Goal: Task Accomplishment & Management: Complete application form

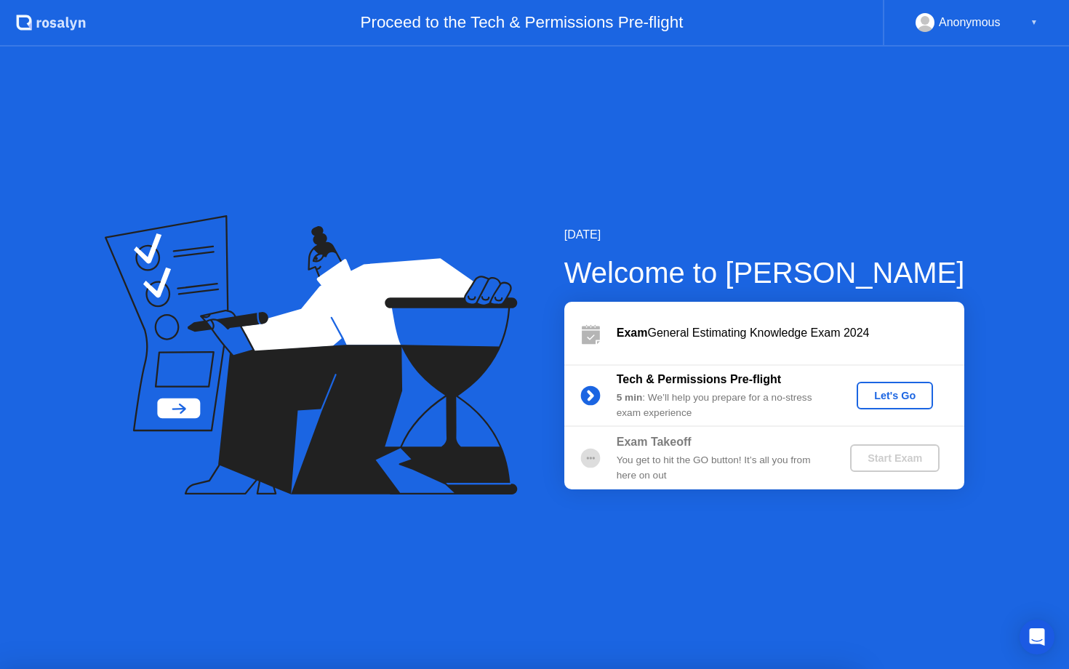
click at [910, 393] on div "Let's Go" at bounding box center [894, 396] width 65 height 12
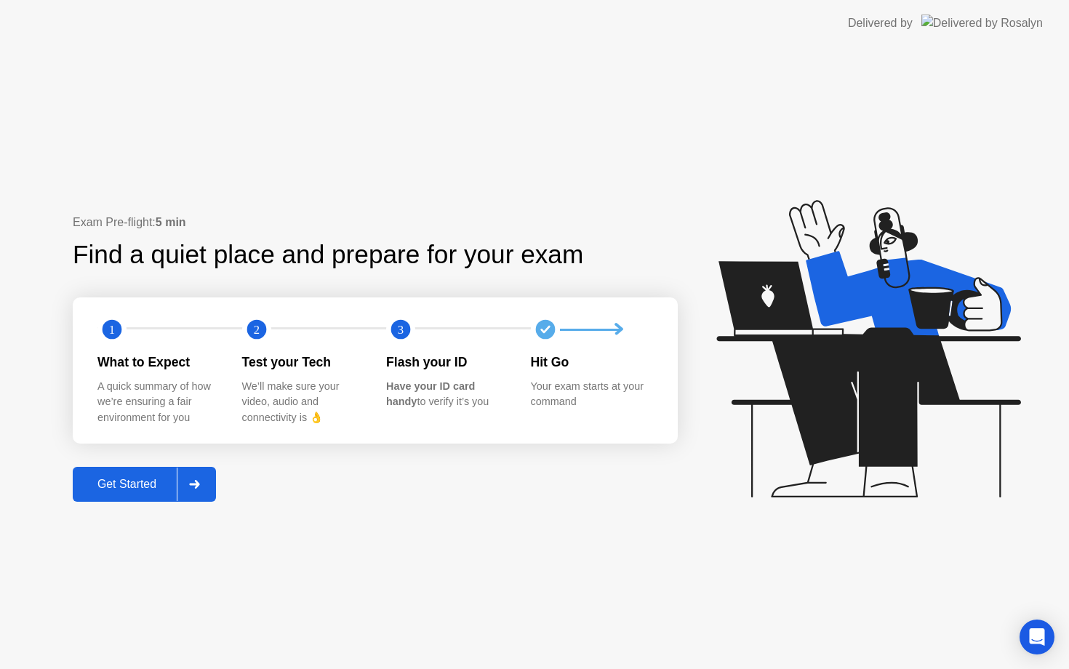
click at [166, 480] on div "Get Started" at bounding box center [127, 484] width 100 height 13
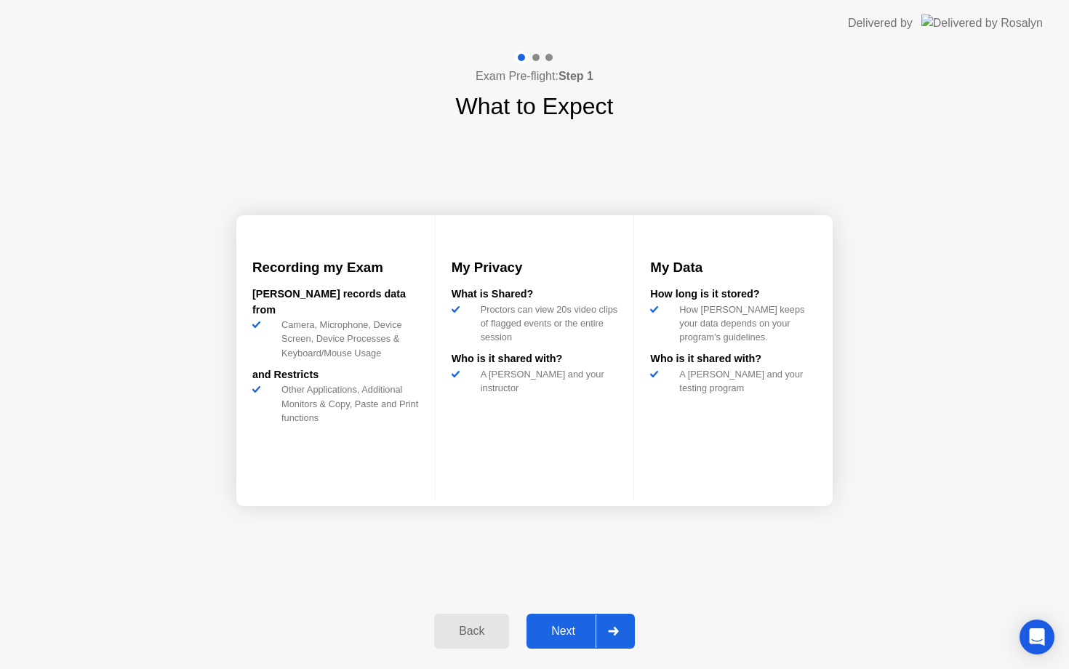
click at [568, 625] on div "Next" at bounding box center [563, 631] width 65 height 13
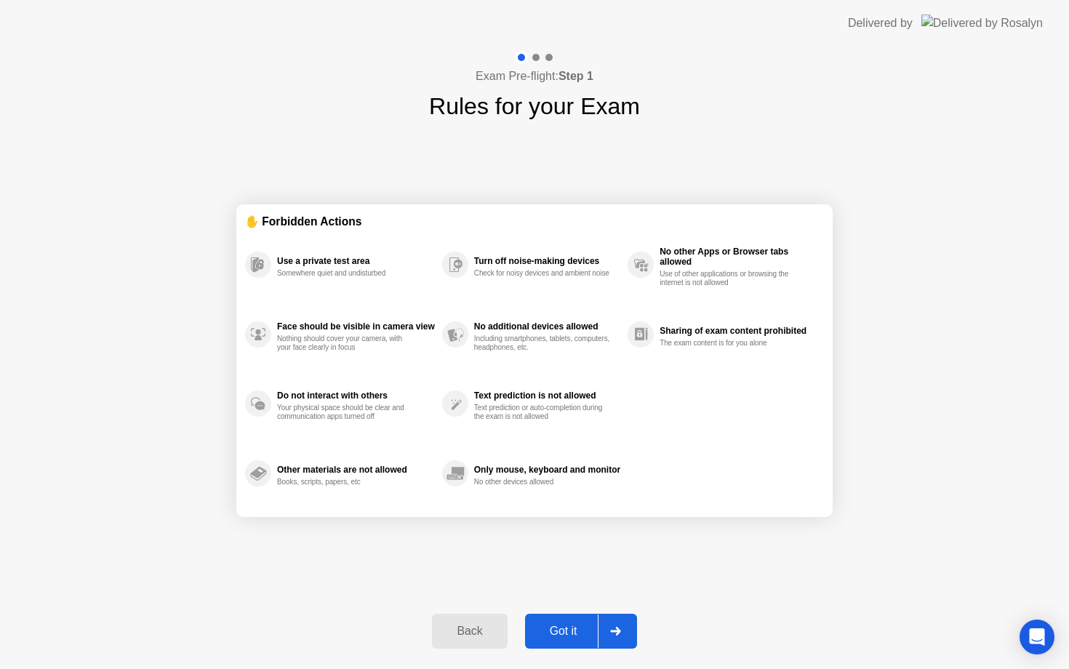
click at [564, 631] on div "Got it" at bounding box center [563, 631] width 68 height 13
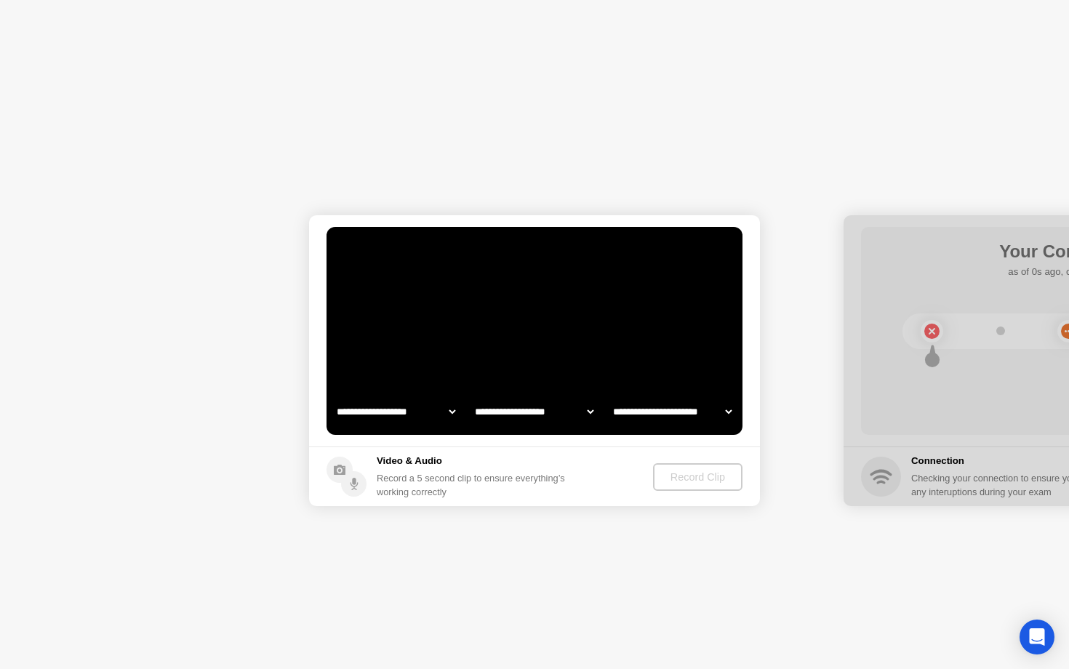
select select "**********"
select select "*******"
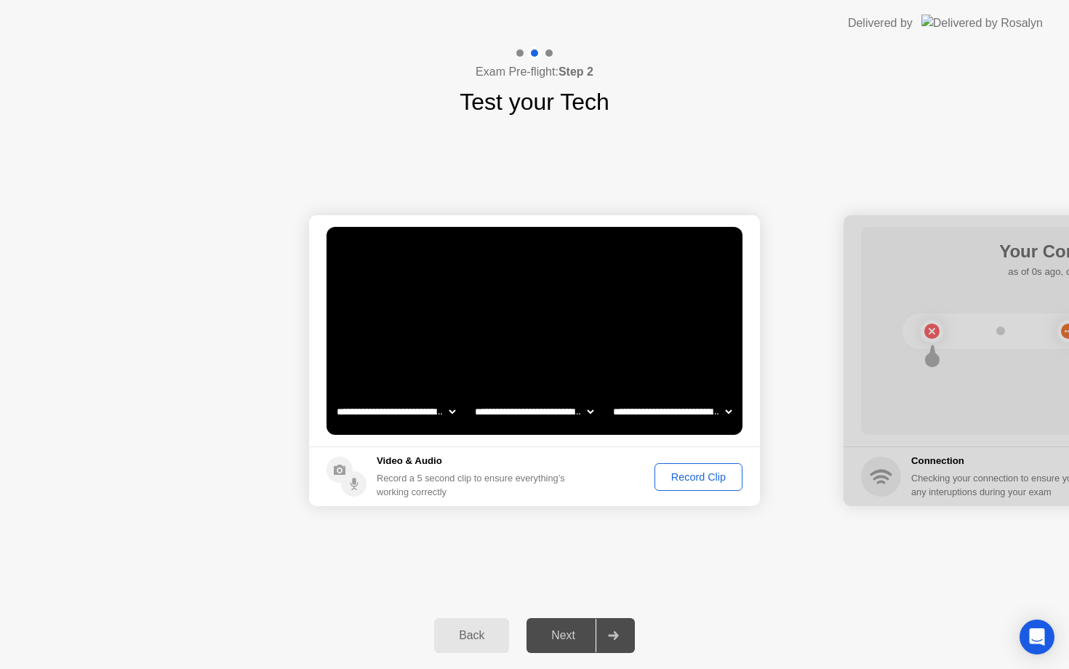
click at [677, 473] on div "Record Clip" at bounding box center [698, 477] width 78 height 12
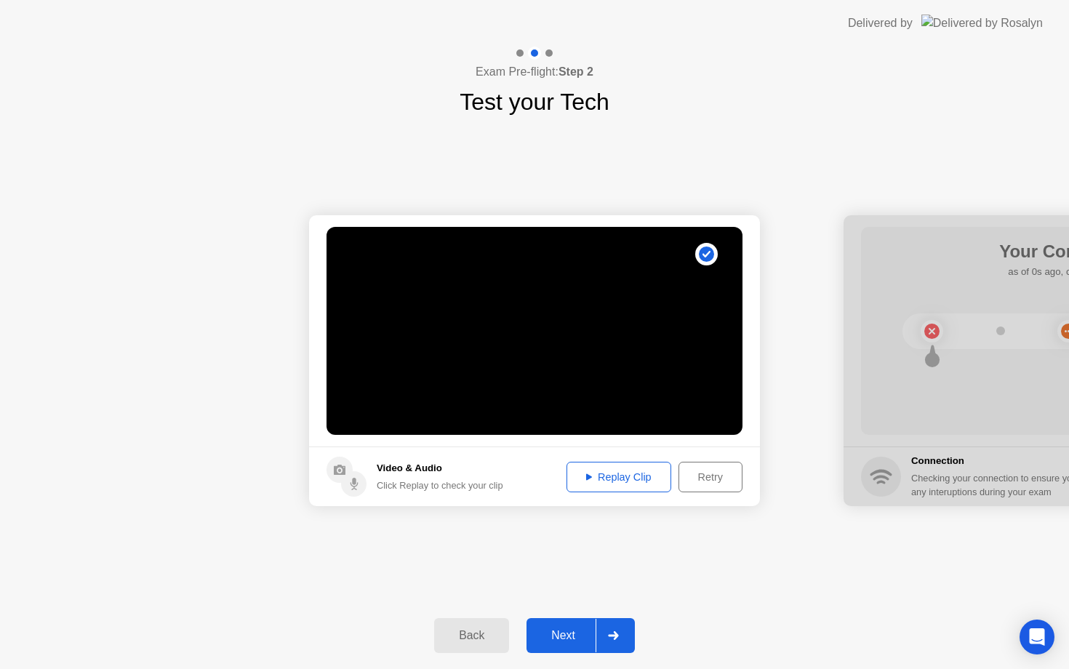
click at [607, 473] on div "Replay Clip" at bounding box center [618, 477] width 95 height 12
click at [548, 635] on div "Next" at bounding box center [563, 635] width 65 height 13
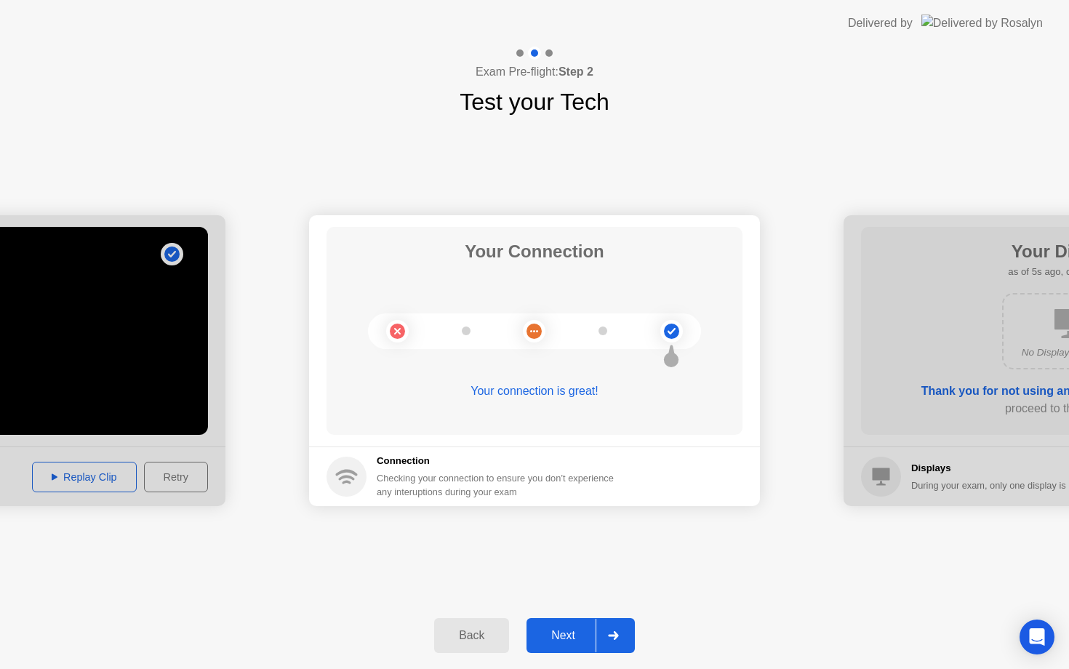
click at [557, 642] on div "Next" at bounding box center [563, 635] width 65 height 13
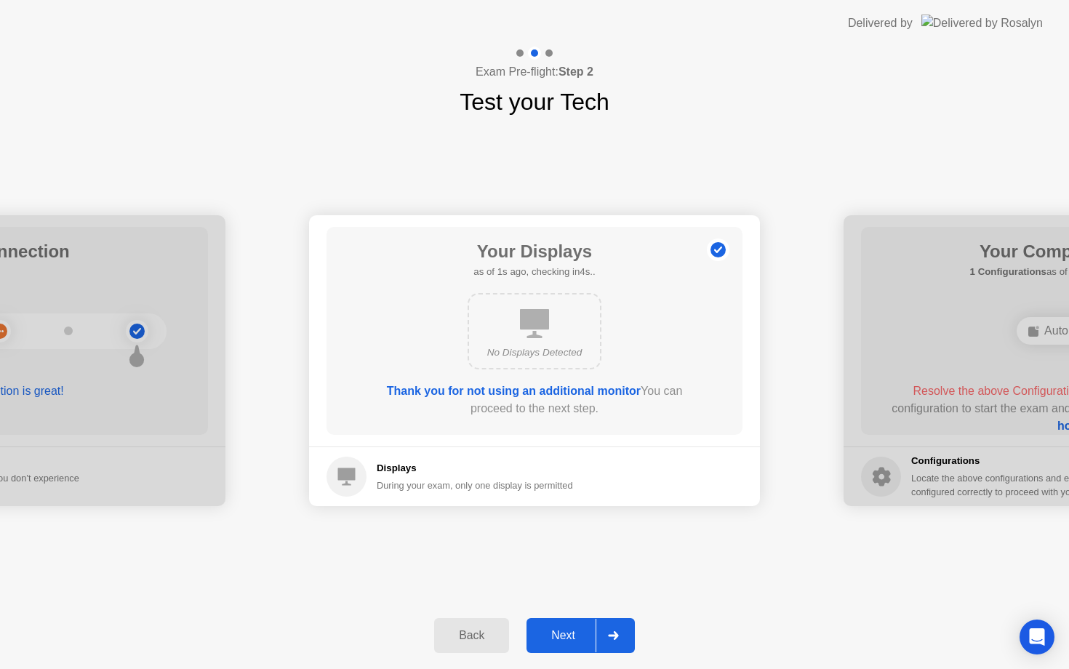
click at [562, 629] on div "Next" at bounding box center [563, 635] width 65 height 13
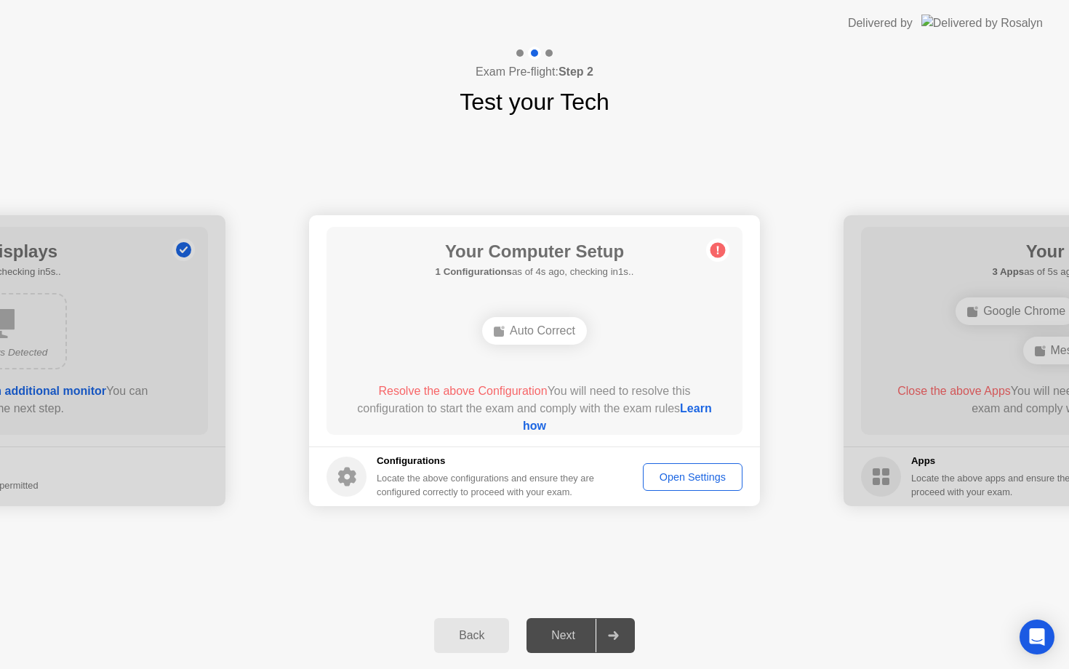
click at [507, 335] on div "Auto Correct" at bounding box center [534, 331] width 105 height 28
click at [657, 481] on div "Open Settings" at bounding box center [692, 477] width 89 height 12
click at [534, 324] on div "Auto Correct" at bounding box center [534, 331] width 105 height 28
click at [662, 478] on div "Open Settings" at bounding box center [692, 477] width 89 height 12
click at [569, 629] on div "Next" at bounding box center [563, 635] width 65 height 13
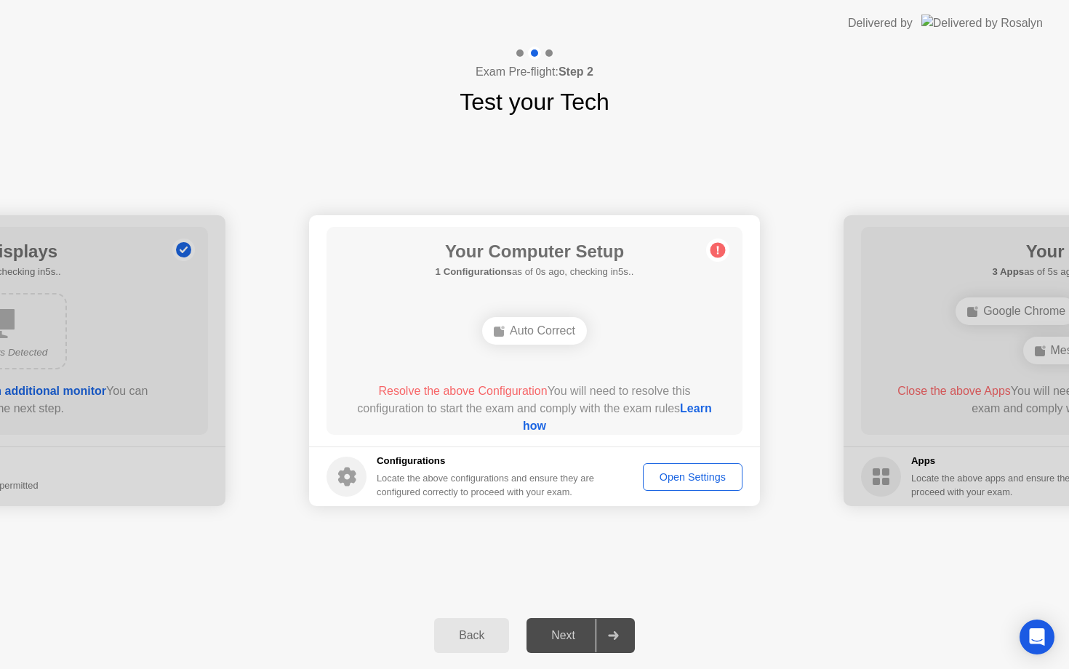
click at [717, 247] on icon at bounding box center [718, 250] width 2 height 8
click at [524, 338] on div "Auto Correct" at bounding box center [534, 331] width 105 height 28
click at [495, 329] on rect at bounding box center [499, 331] width 10 height 10
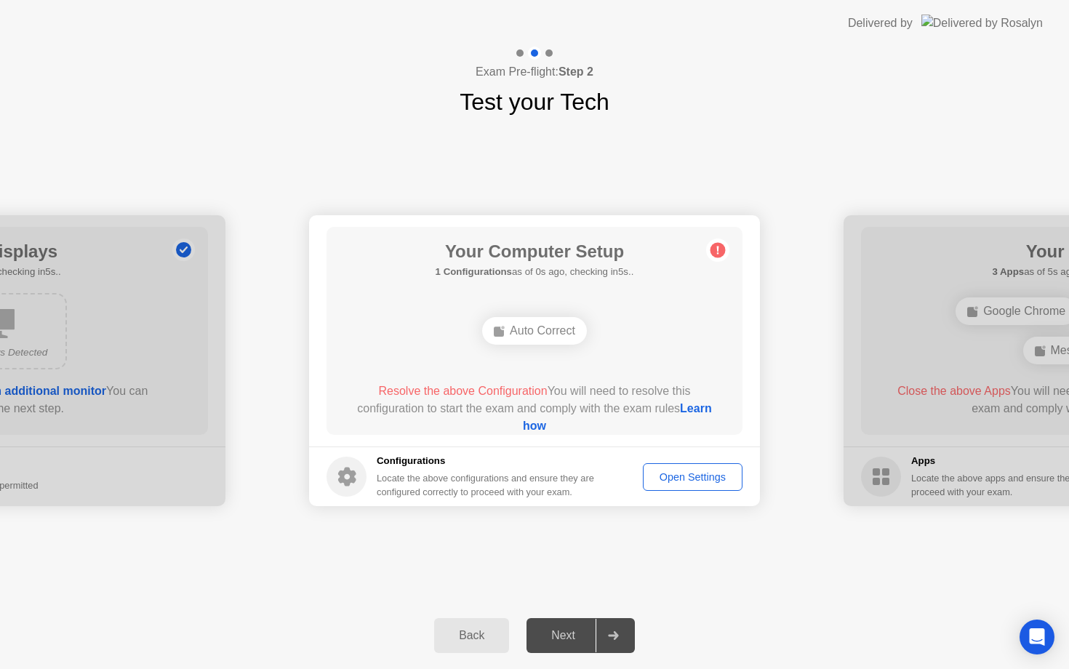
click at [495, 329] on rect at bounding box center [499, 331] width 10 height 10
click at [674, 473] on div "Open Settings" at bounding box center [692, 477] width 89 height 12
click at [681, 476] on div "Open Settings" at bounding box center [692, 477] width 89 height 12
click at [485, 638] on div "Back" at bounding box center [471, 635] width 66 height 13
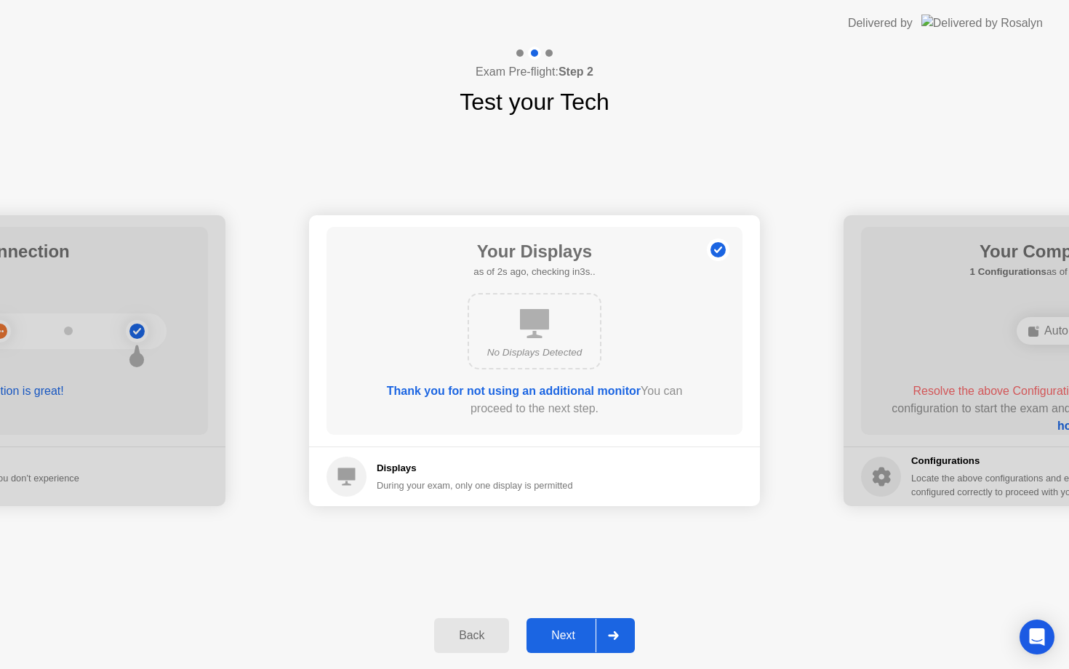
click at [559, 637] on div "Next" at bounding box center [563, 635] width 65 height 13
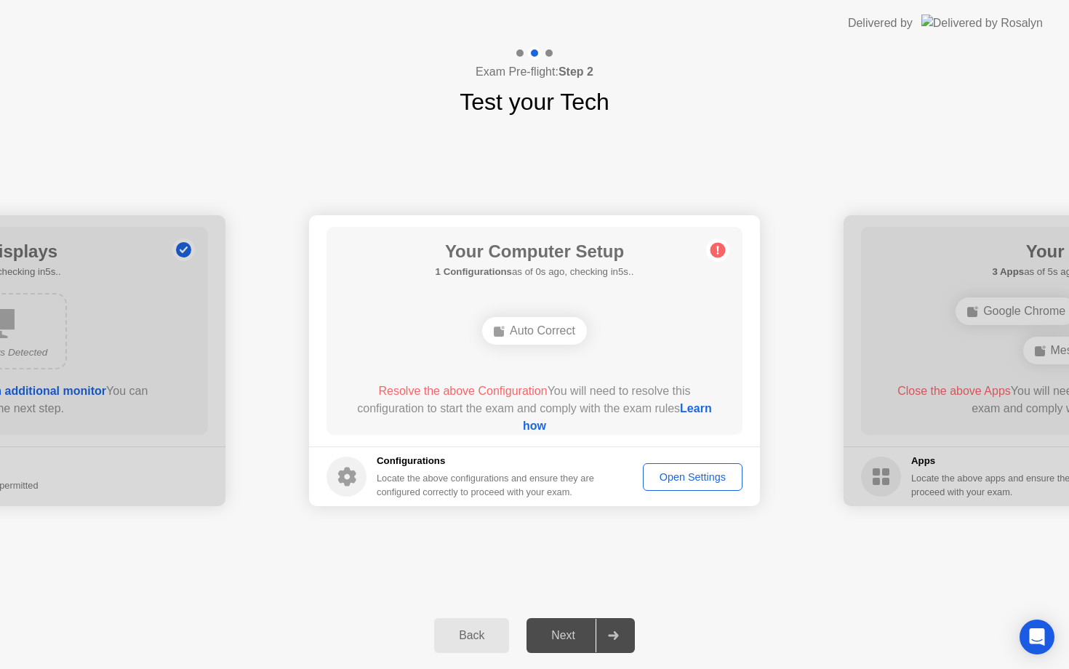
click at [496, 338] on div "Auto Correct" at bounding box center [534, 331] width 105 height 28
click at [501, 326] on ellipse at bounding box center [503, 328] width 4 height 4
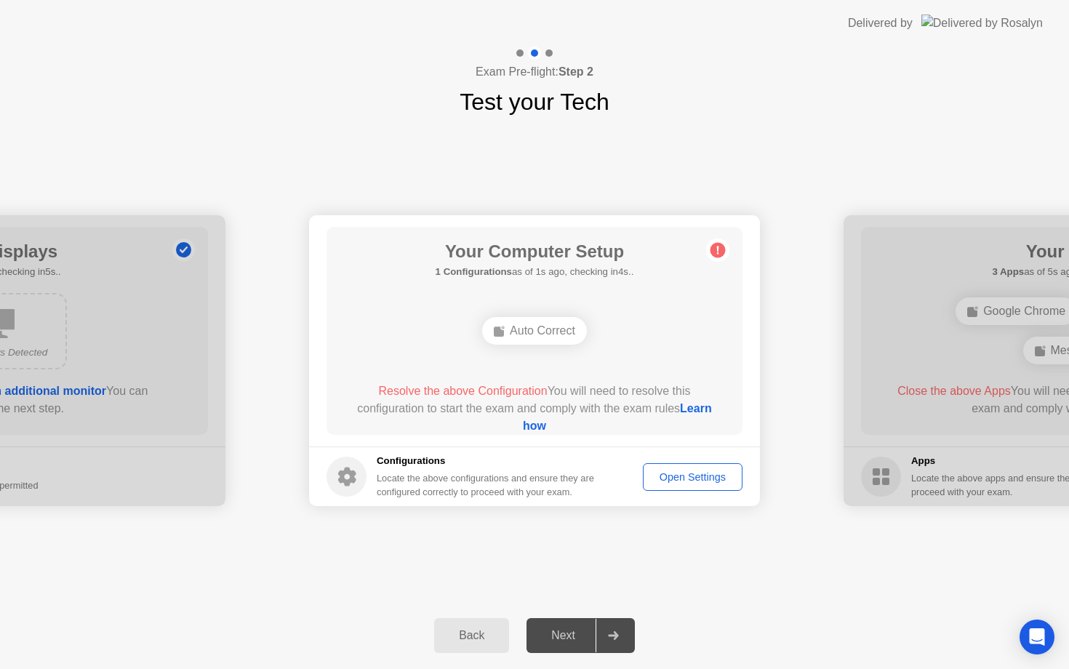
click at [501, 326] on ellipse at bounding box center [503, 328] width 4 height 4
click at [694, 476] on div "Open Settings" at bounding box center [692, 477] width 89 height 12
click at [707, 479] on div "Open Settings" at bounding box center [692, 477] width 89 height 12
click at [691, 474] on div "Open Settings" at bounding box center [692, 477] width 89 height 12
click at [686, 476] on div "Open Settings" at bounding box center [692, 477] width 89 height 12
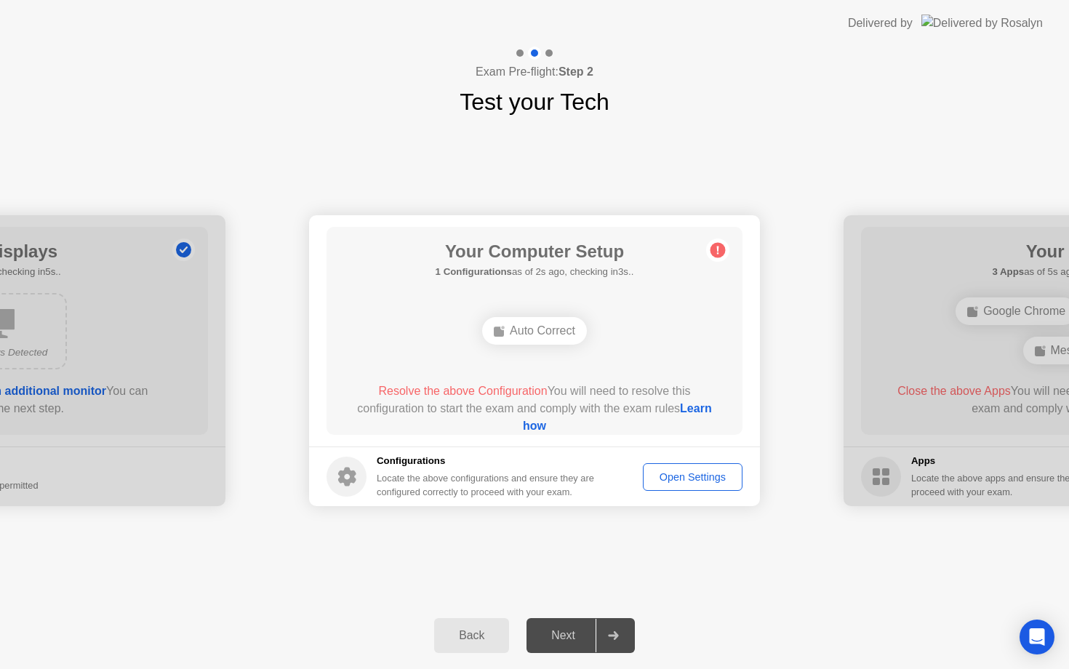
click at [543, 422] on link "Learn how" at bounding box center [617, 417] width 189 height 30
click at [684, 476] on div "Open Settings" at bounding box center [692, 477] width 89 height 12
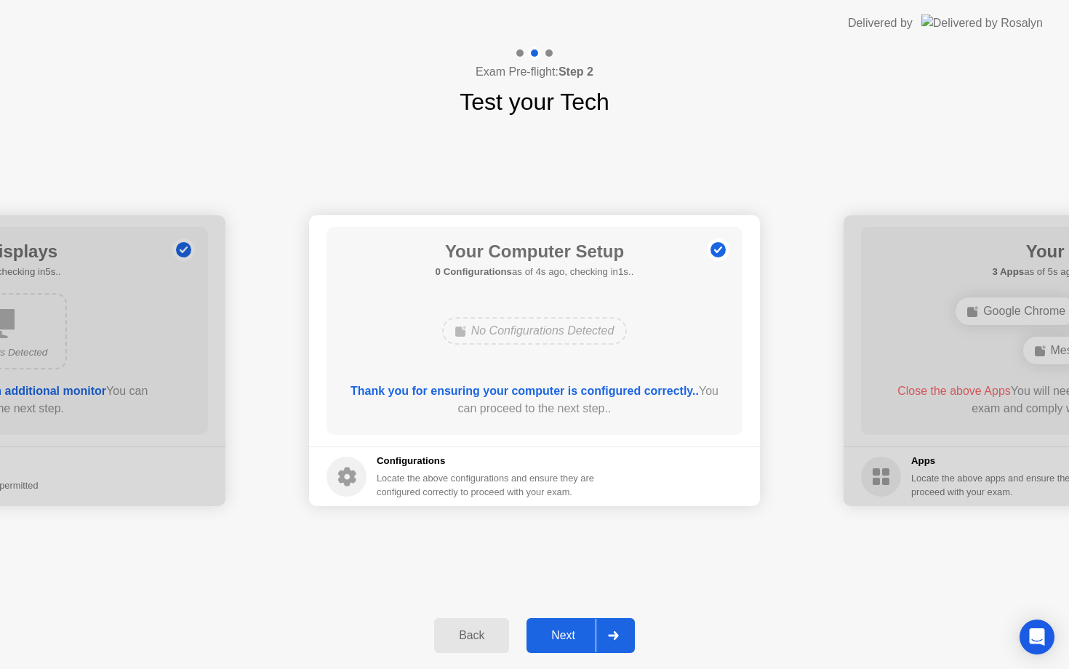
click at [577, 631] on div "Next" at bounding box center [563, 635] width 65 height 13
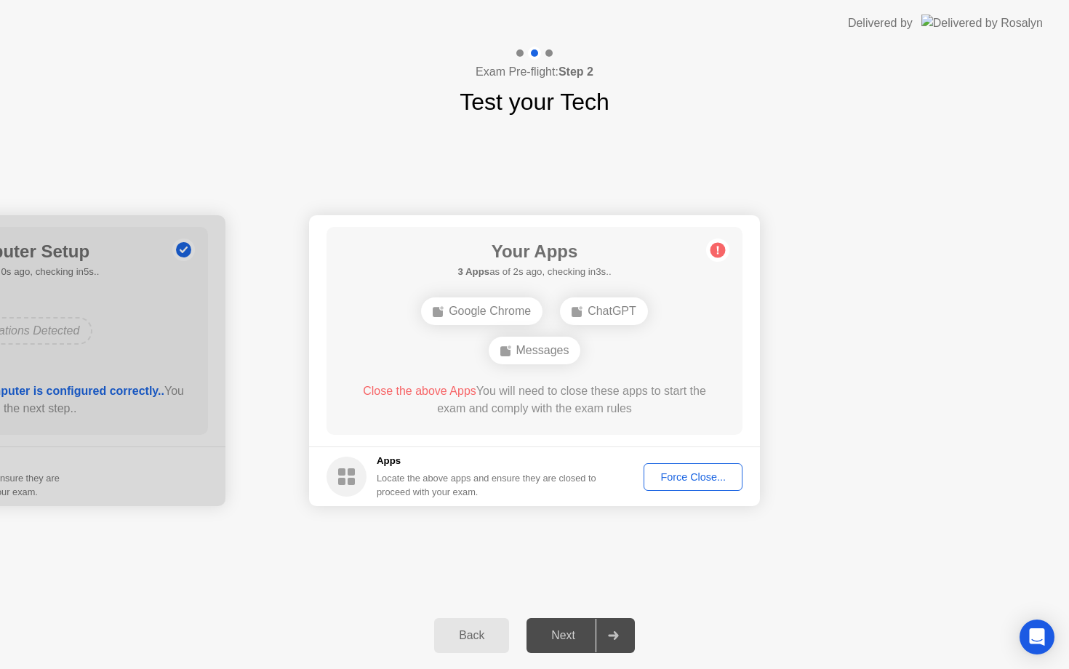
click at [665, 479] on div "Force Close..." at bounding box center [693, 477] width 89 height 12
click at [661, 472] on div "Force Close..." at bounding box center [693, 477] width 89 height 12
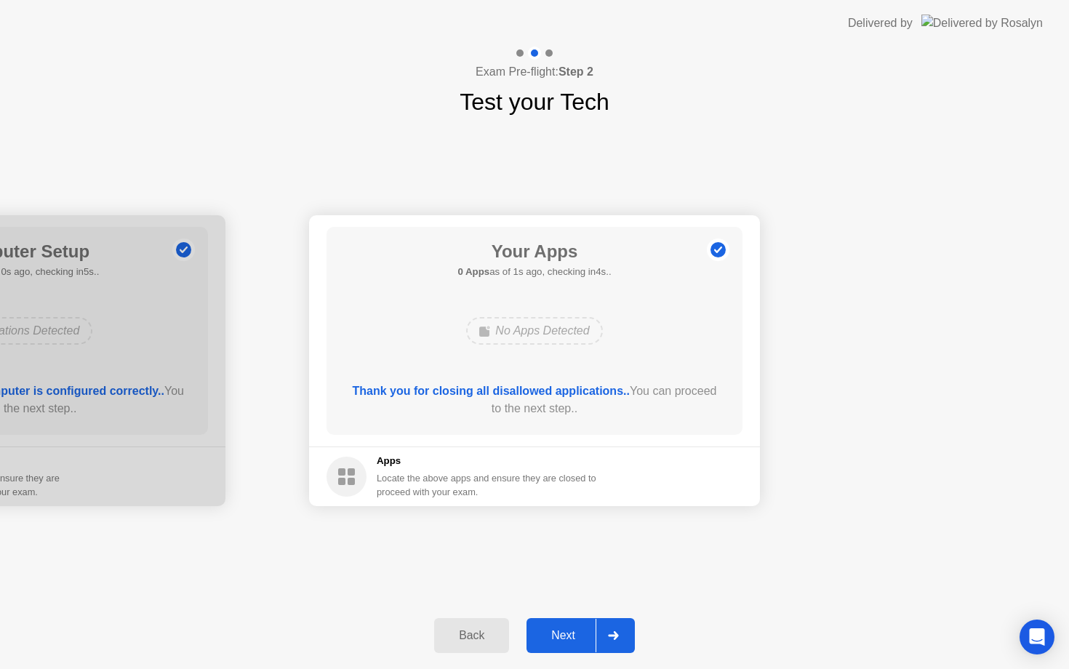
click at [471, 641] on div "Back" at bounding box center [471, 635] width 66 height 13
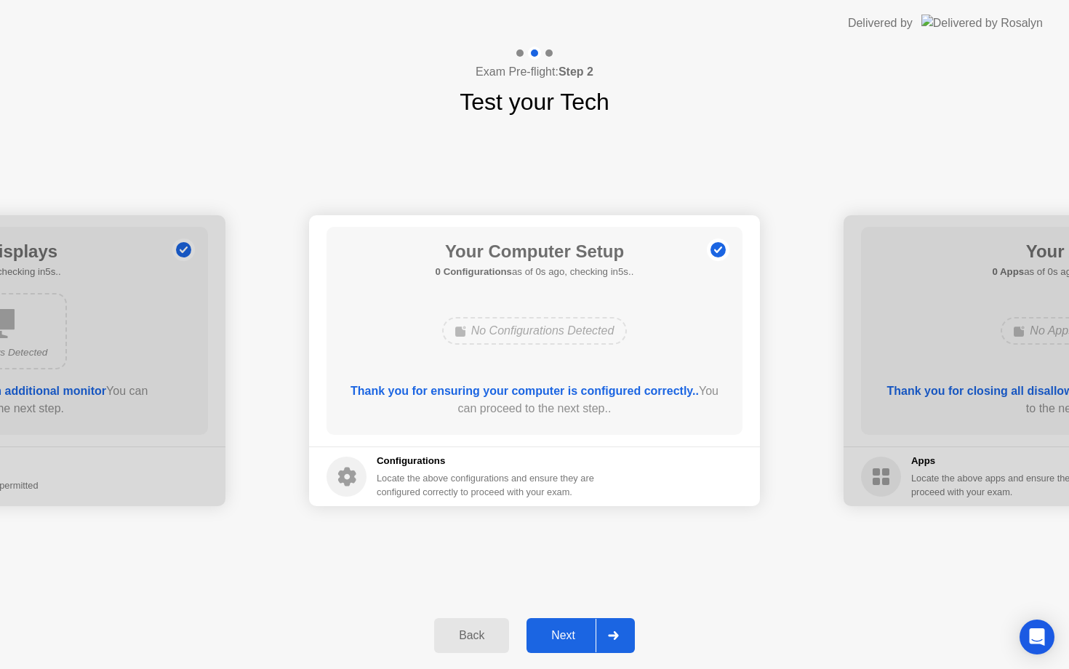
click at [471, 641] on div "Back" at bounding box center [471, 635] width 66 height 13
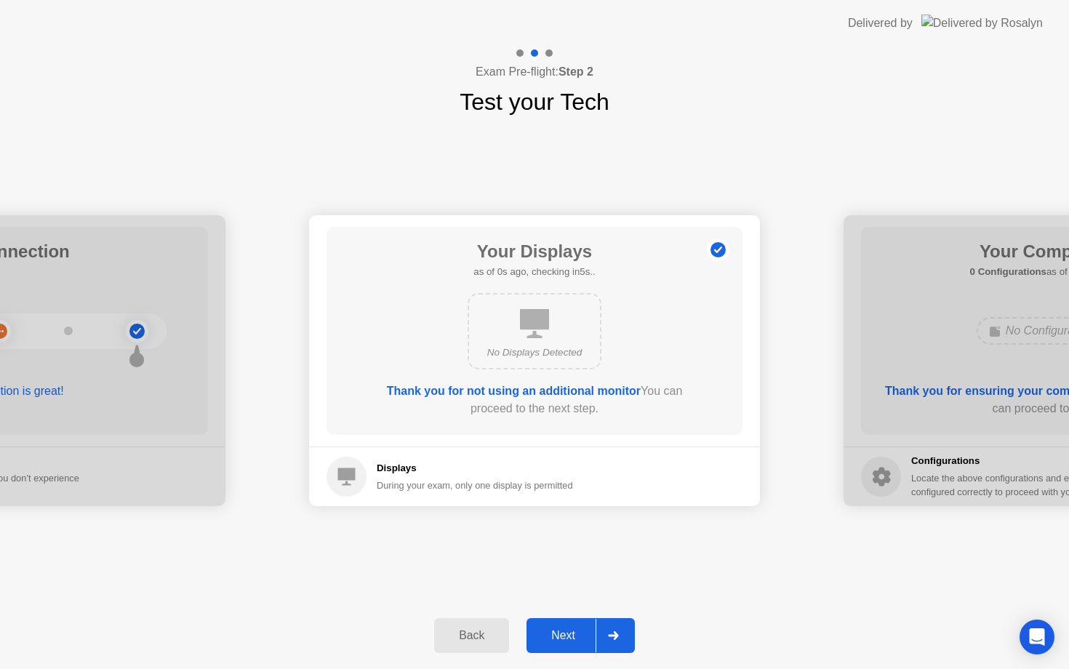
click at [471, 641] on div "Back" at bounding box center [471, 635] width 66 height 13
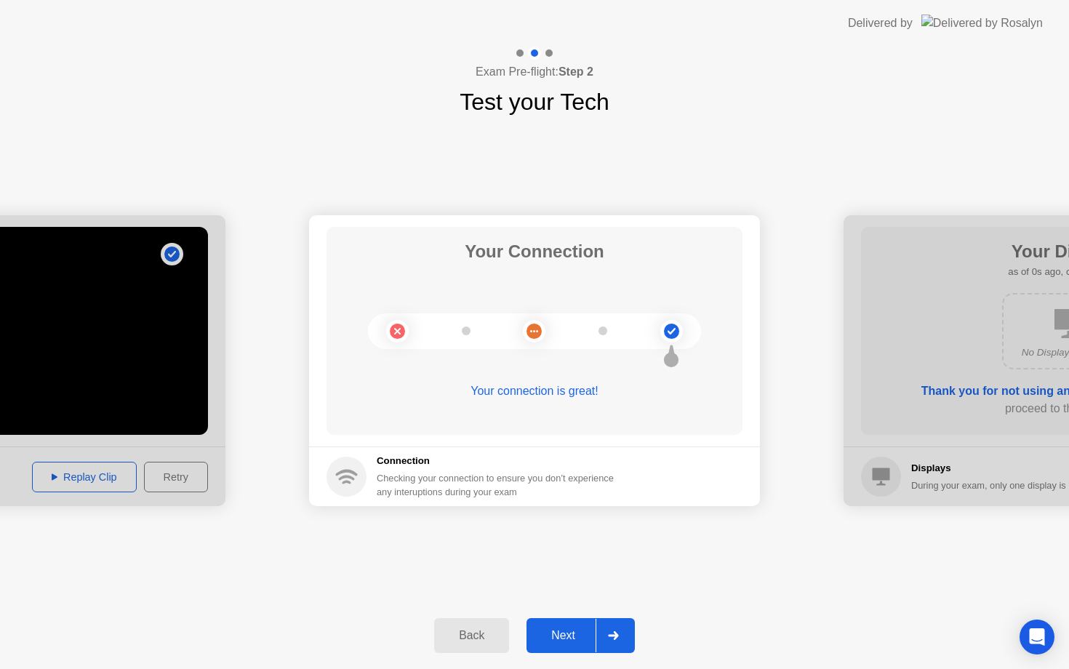
click at [471, 641] on div "Back" at bounding box center [471, 635] width 66 height 13
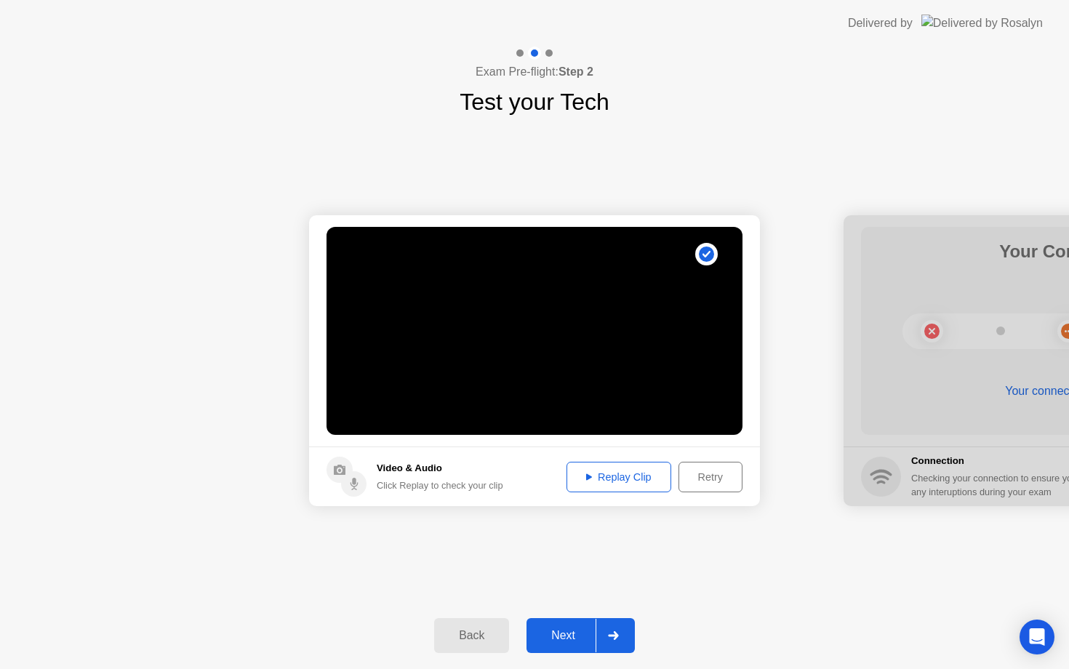
click at [583, 481] on div "Replay Clip" at bounding box center [618, 477] width 95 height 12
click at [720, 472] on div "Retry" at bounding box center [710, 477] width 54 height 12
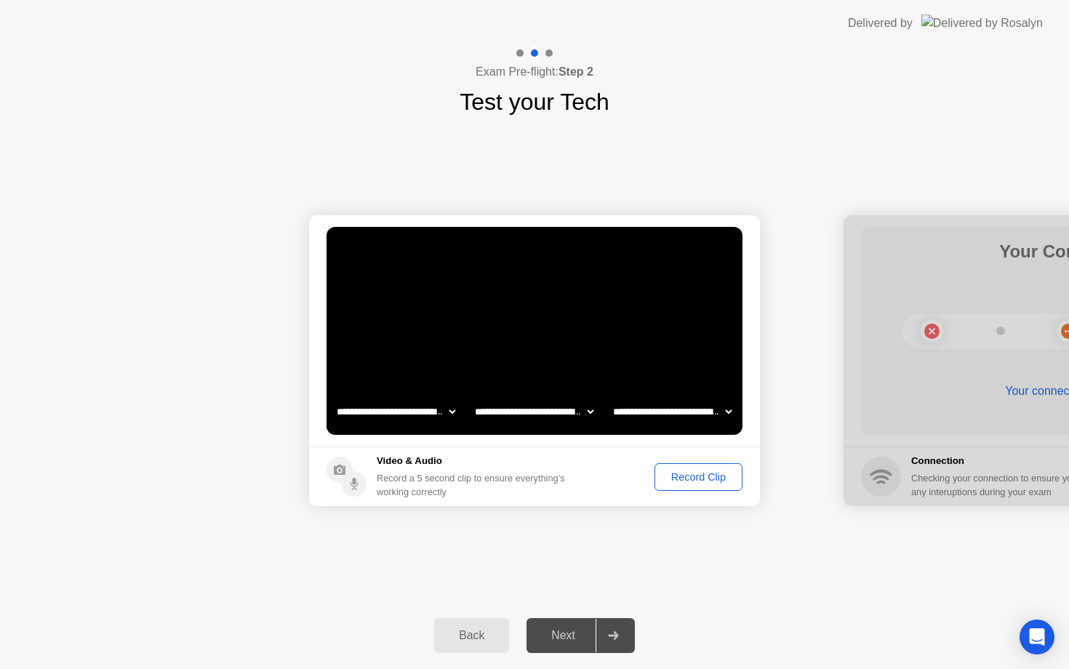
click at [674, 479] on div "Record Clip" at bounding box center [698, 477] width 78 height 12
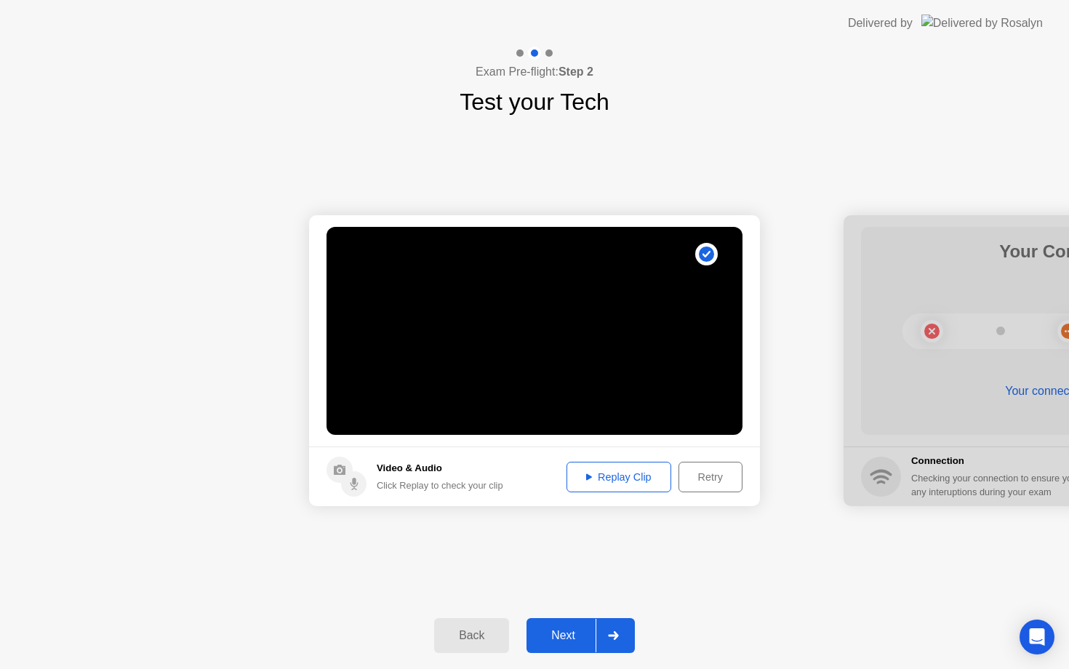
click at [599, 481] on div "Replay Clip" at bounding box center [618, 477] width 95 height 12
click at [715, 482] on div "Retry" at bounding box center [710, 477] width 54 height 12
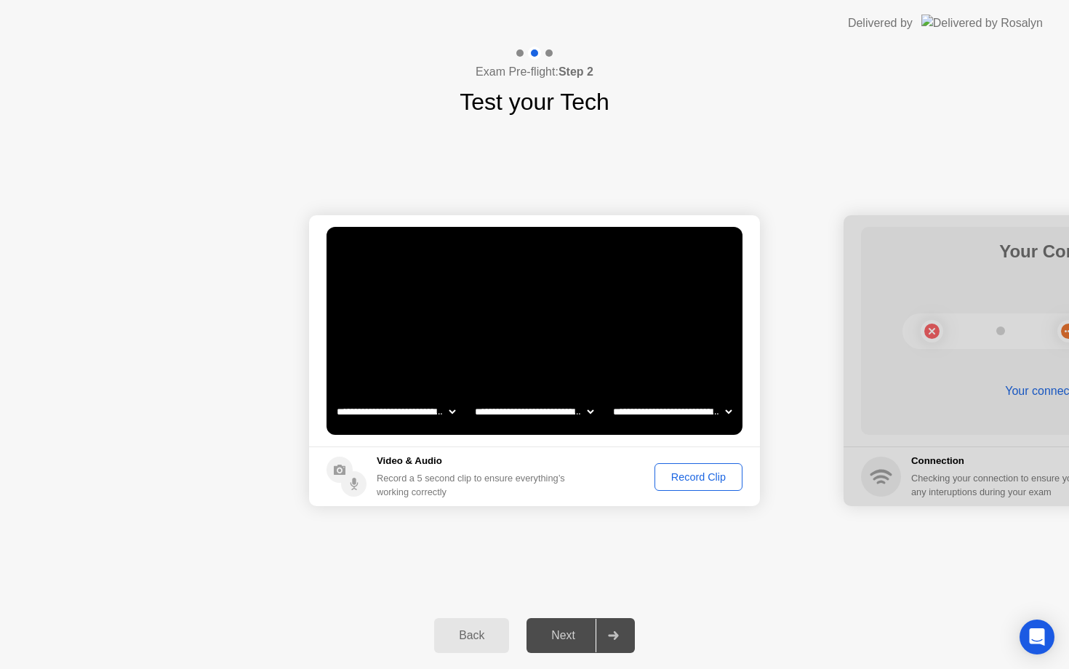
click at [690, 474] on div "Record Clip" at bounding box center [698, 477] width 78 height 12
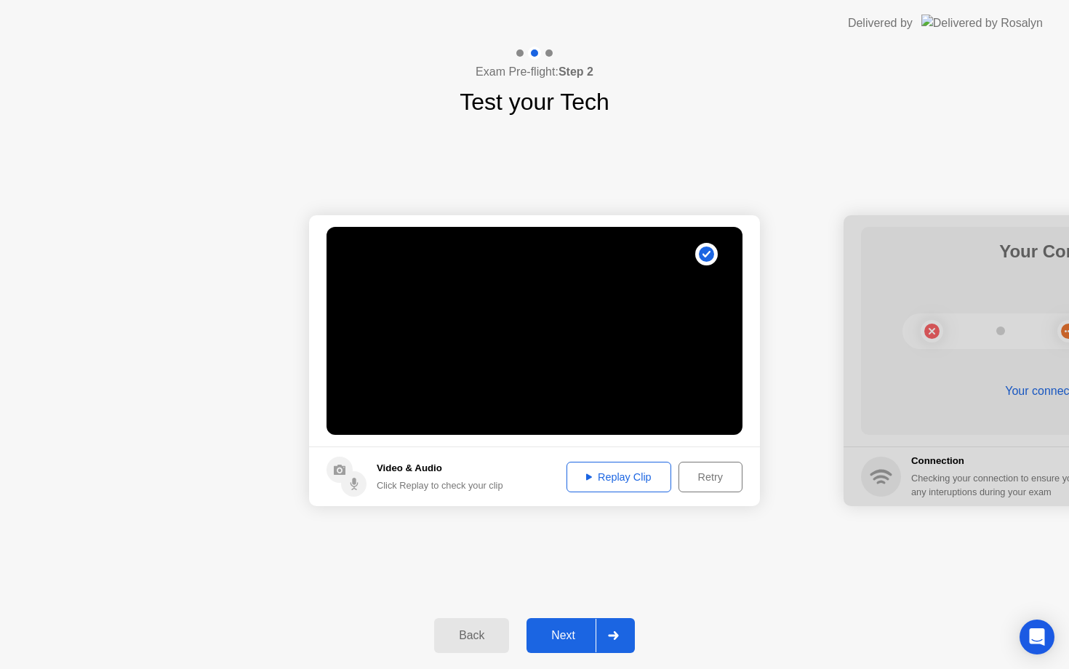
click at [569, 633] on div "Next" at bounding box center [563, 635] width 65 height 13
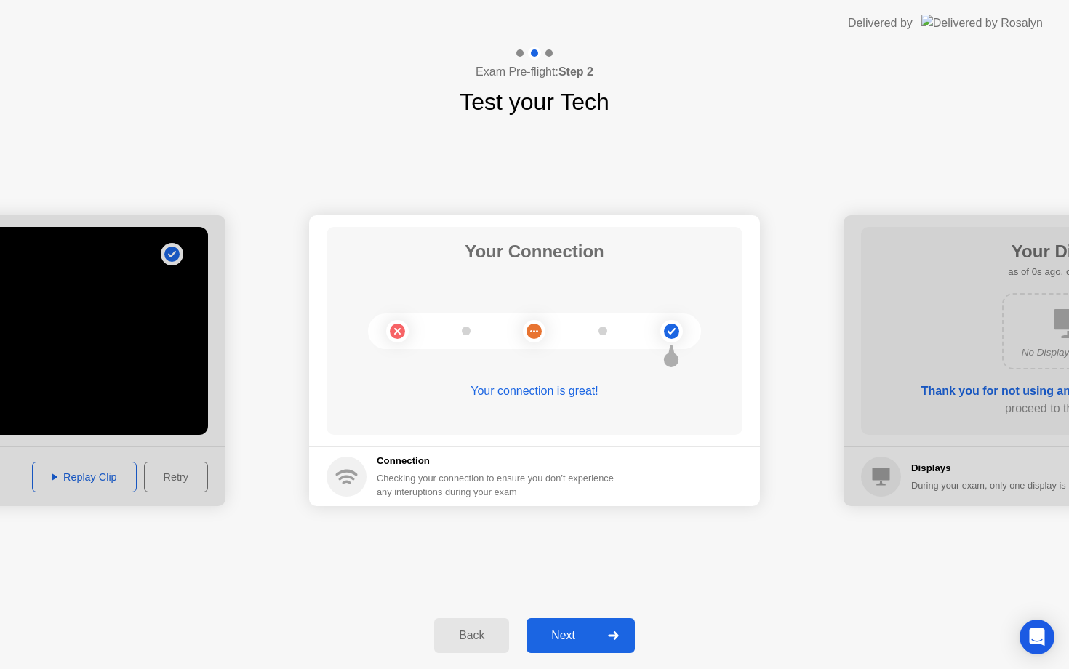
click at [569, 633] on div "Next" at bounding box center [563, 635] width 65 height 13
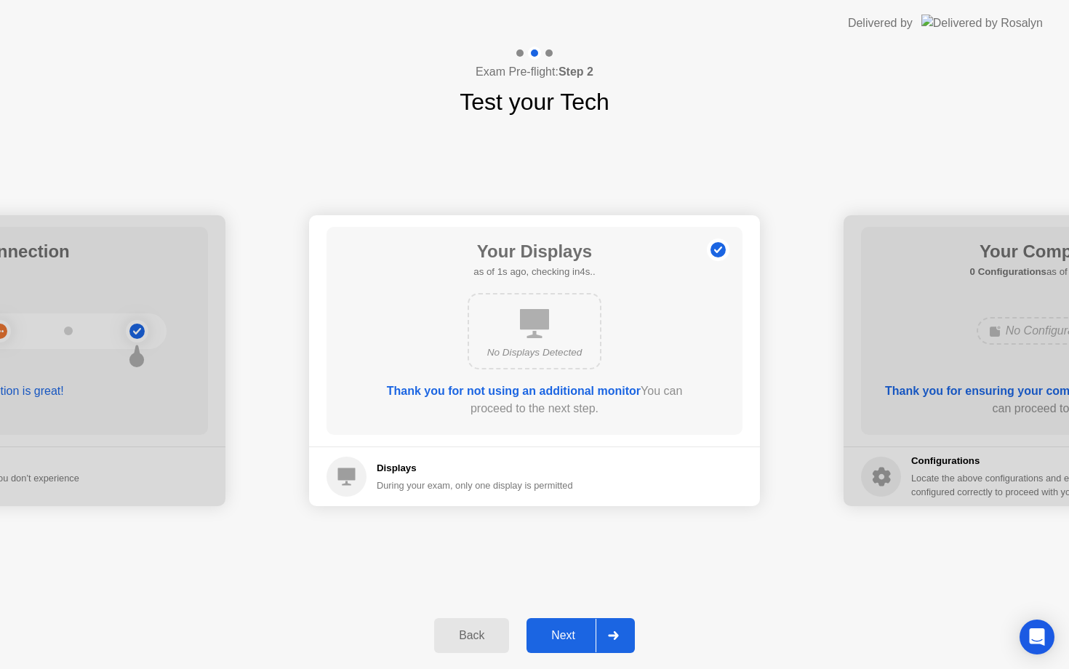
click at [569, 633] on div "Next" at bounding box center [563, 635] width 65 height 13
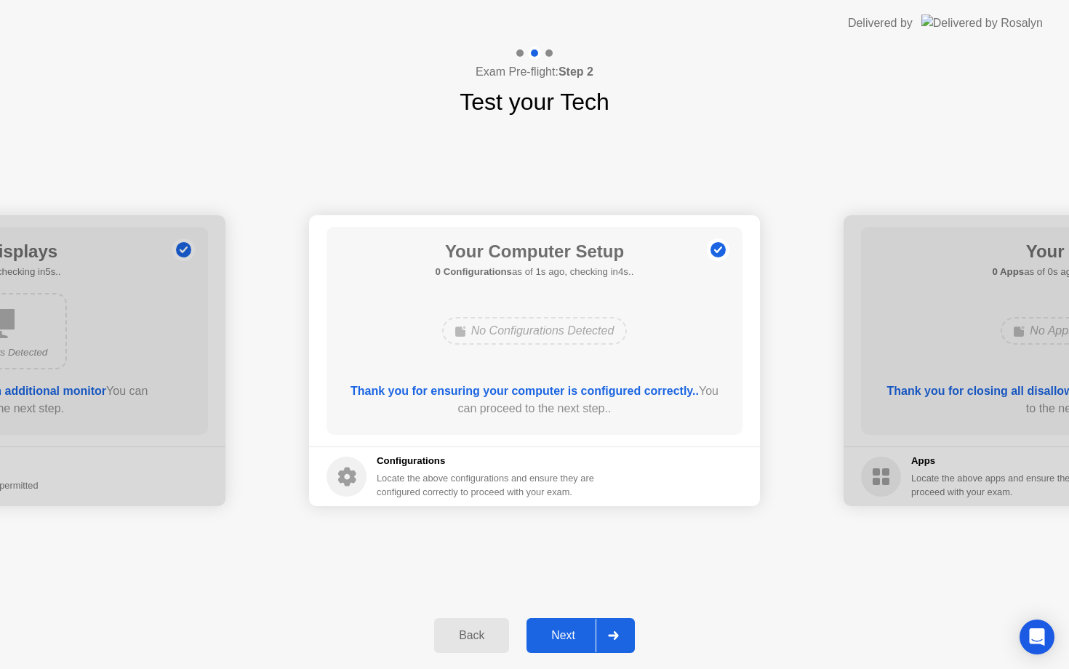
click at [569, 633] on div "Next" at bounding box center [563, 635] width 65 height 13
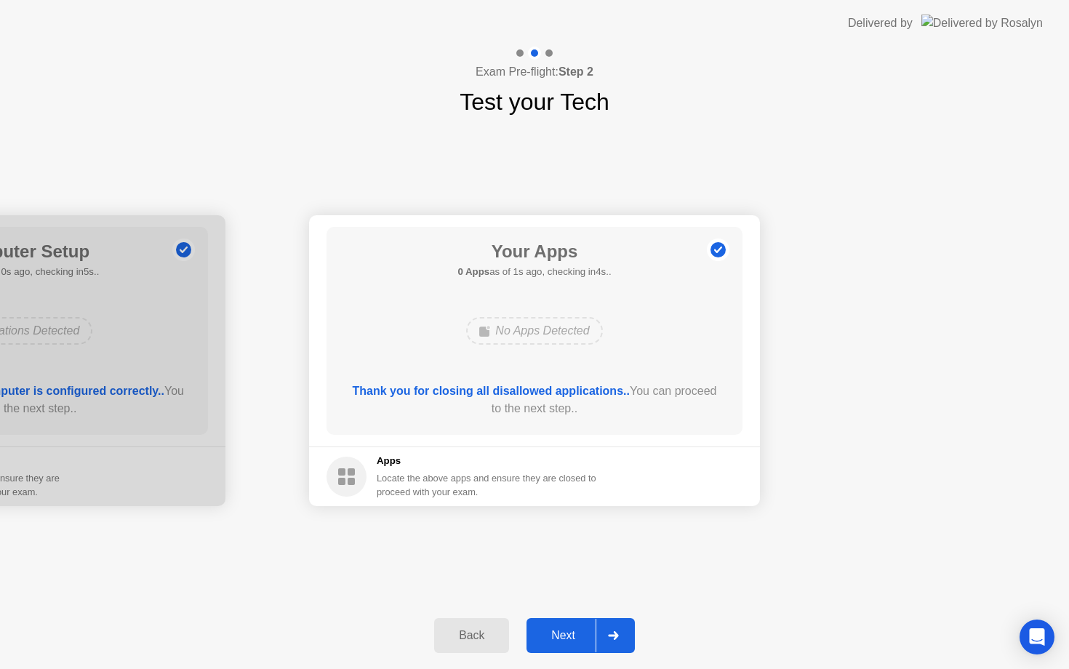
click at [569, 633] on div "Next" at bounding box center [563, 635] width 65 height 13
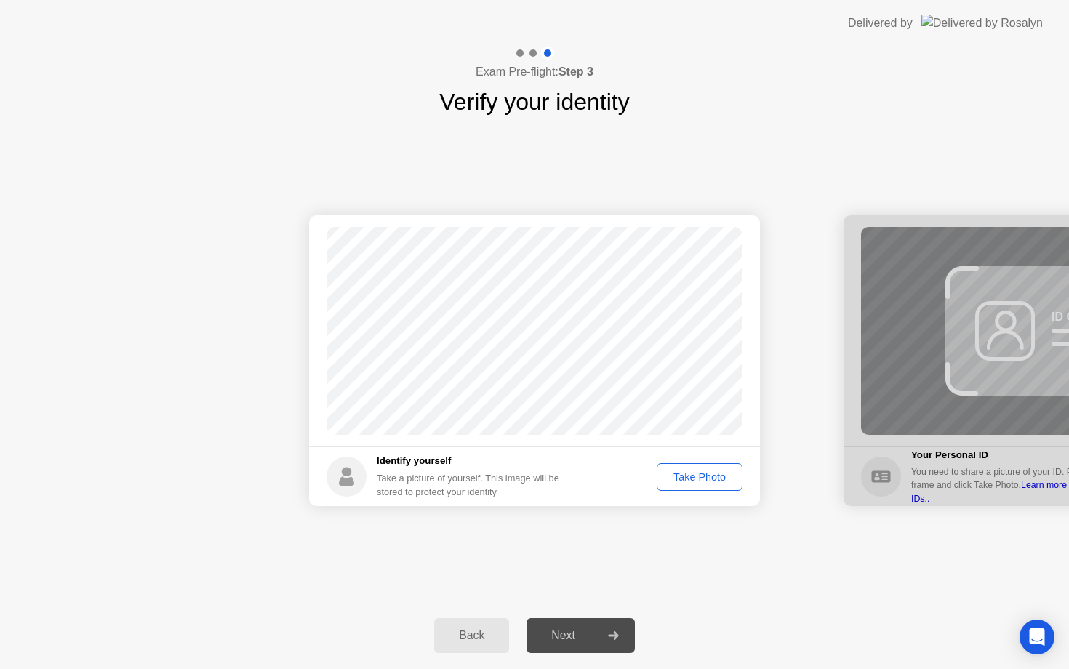
click at [698, 476] on div "Take Photo" at bounding box center [700, 477] width 76 height 12
click at [567, 636] on div "Next" at bounding box center [563, 635] width 65 height 13
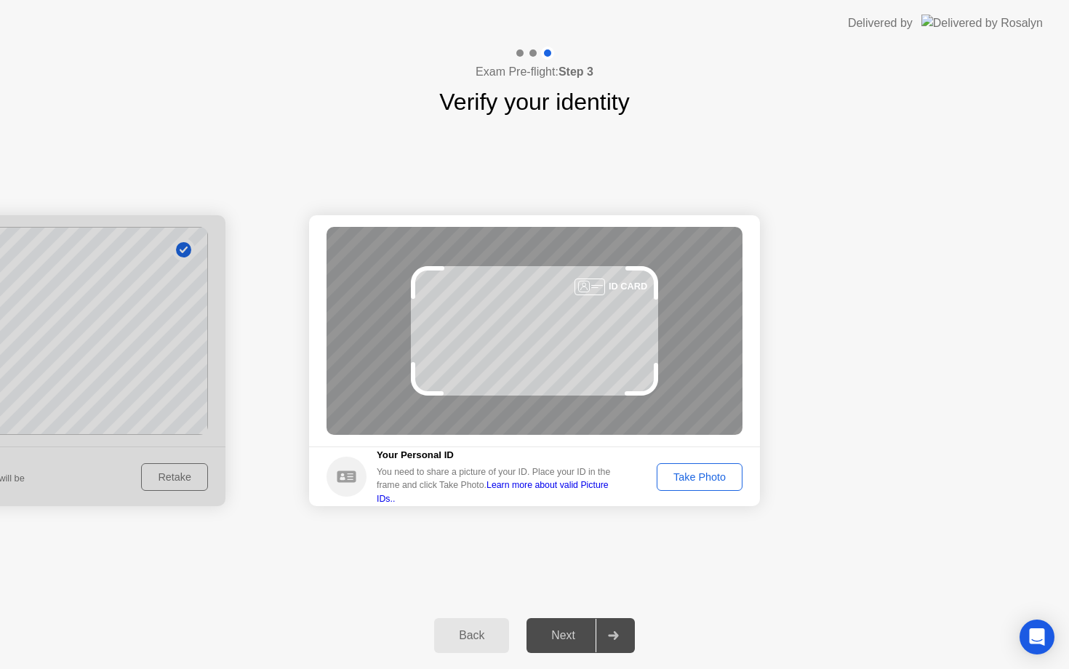
click at [712, 473] on div "Take Photo" at bounding box center [700, 477] width 76 height 12
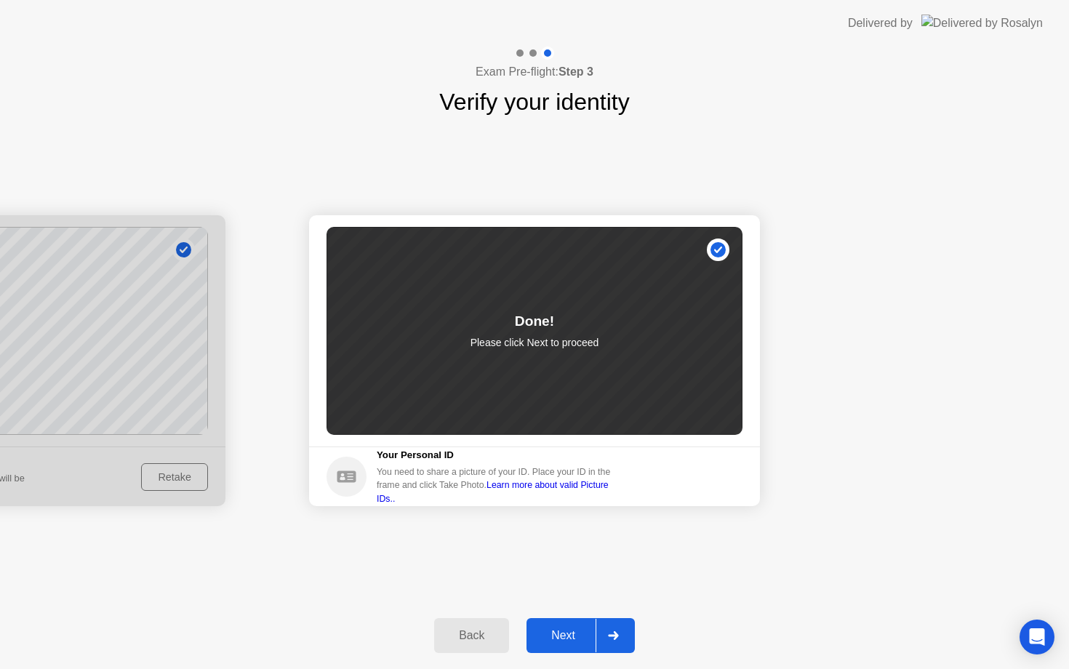
click at [573, 629] on div "Next" at bounding box center [563, 635] width 65 height 13
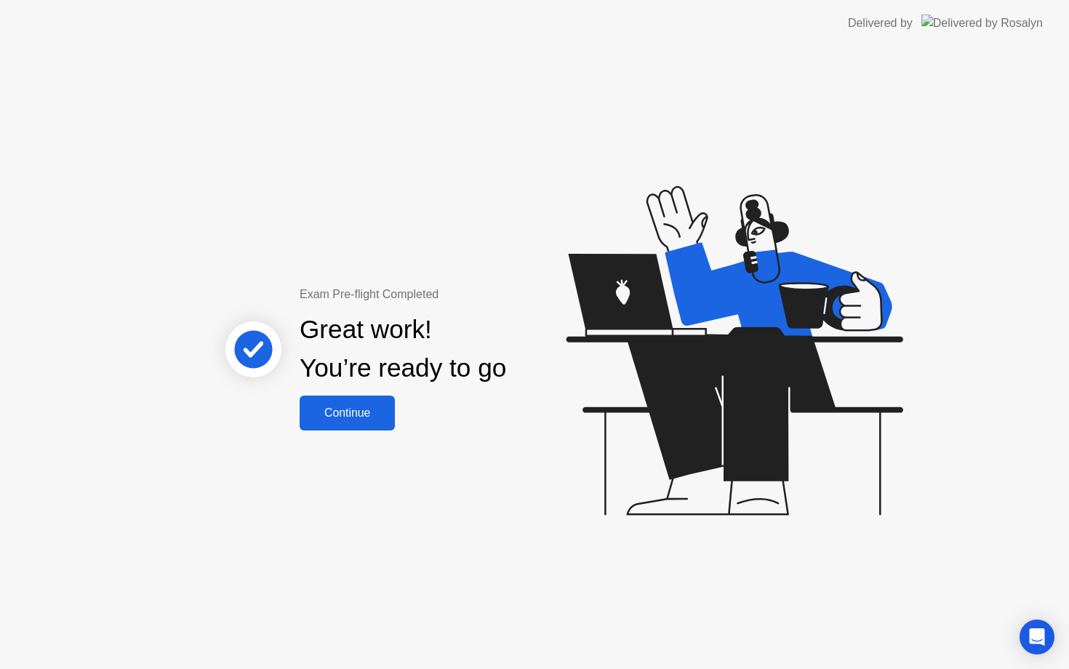
click at [340, 415] on div "Continue" at bounding box center [347, 412] width 87 height 13
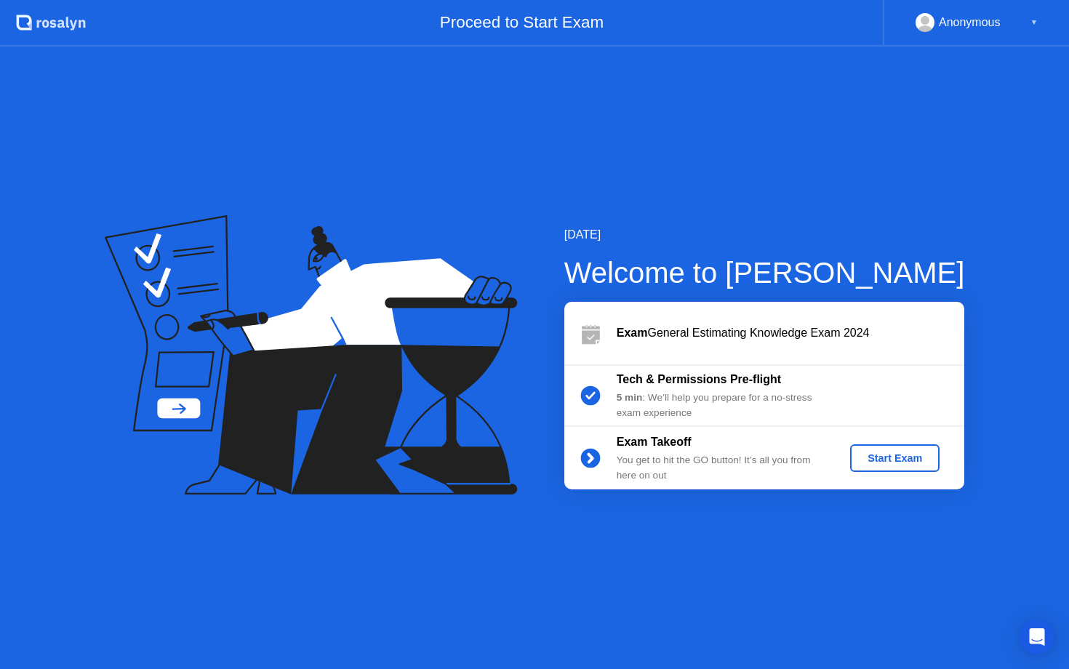
click at [876, 455] on div "Start Exam" at bounding box center [895, 458] width 78 height 12
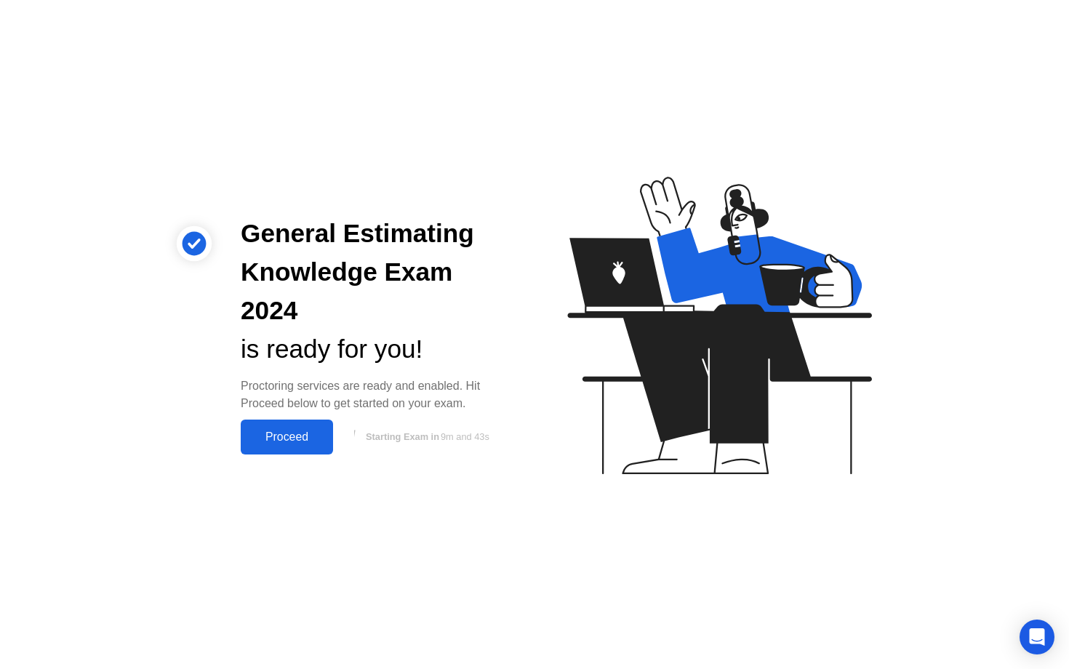
click at [305, 430] on div "Proceed" at bounding box center [287, 436] width 84 height 13
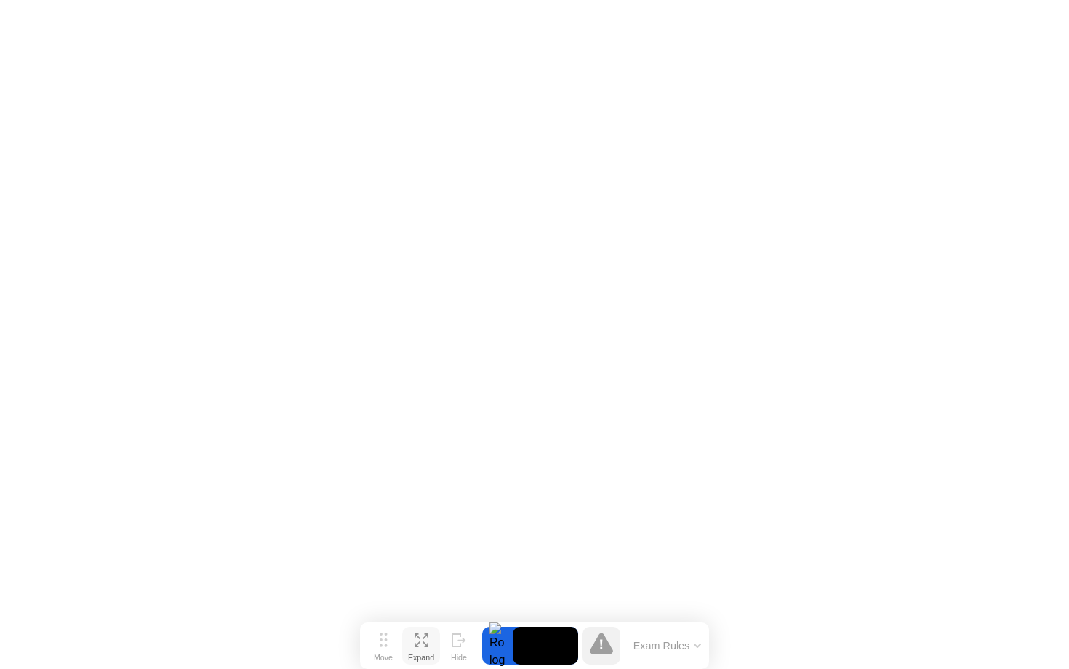
click at [437, 627] on button "Expand" at bounding box center [421, 646] width 38 height 38
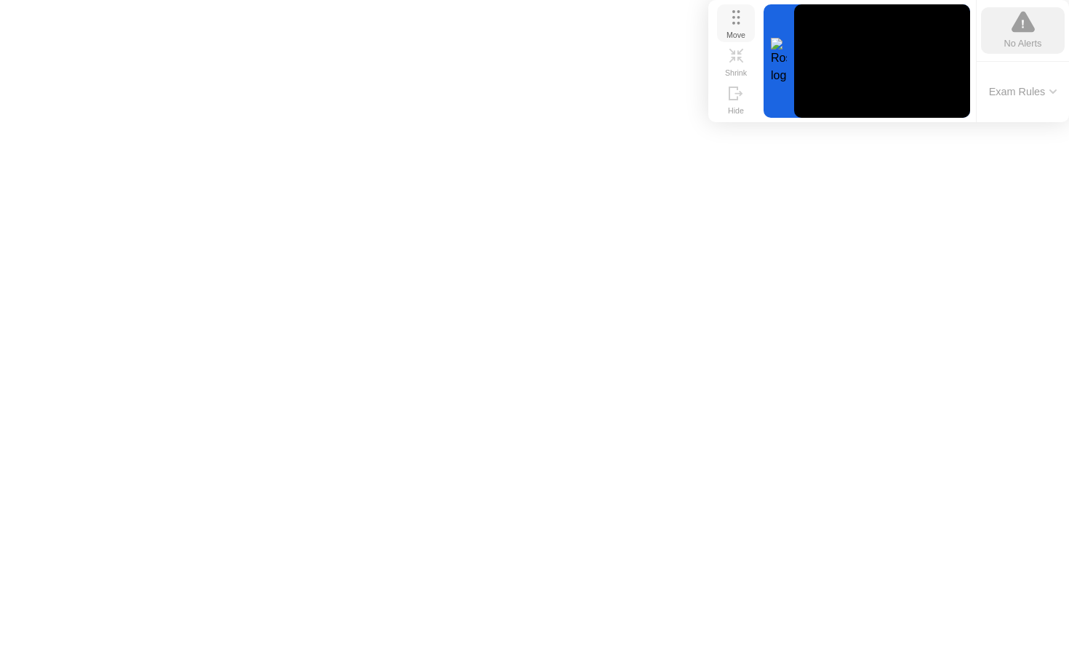
drag, startPoint x: 385, startPoint y: 567, endPoint x: 739, endPoint y: 20, distance: 651.4
click at [739, 20] on icon at bounding box center [736, 17] width 8 height 15
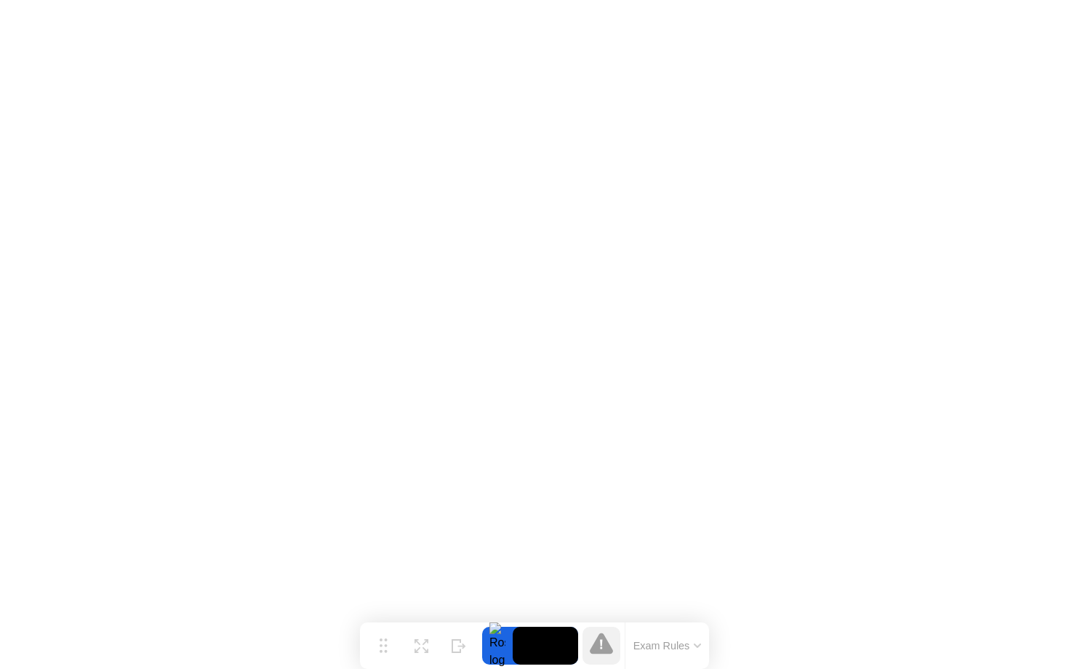
click at [596, 648] on icon at bounding box center [601, 643] width 23 height 21
click at [649, 639] on button "Exam Rules" at bounding box center [667, 645] width 77 height 13
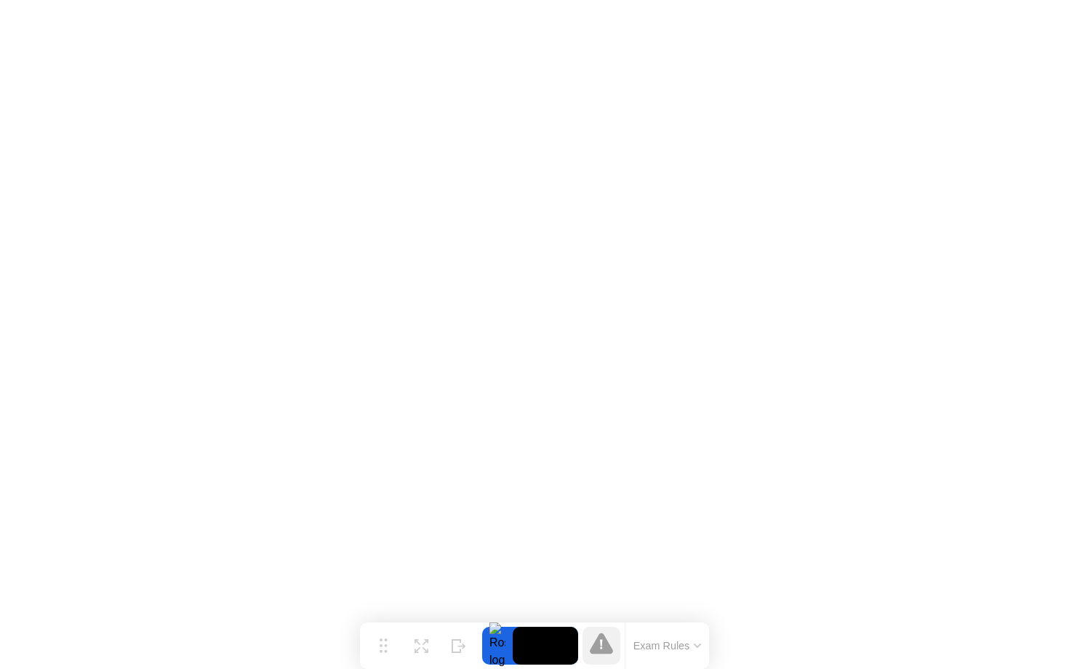
click at [603, 651] on icon at bounding box center [601, 643] width 23 height 21
click at [603, 643] on icon at bounding box center [601, 643] width 23 height 21
